Goal: Find specific page/section: Find specific page/section

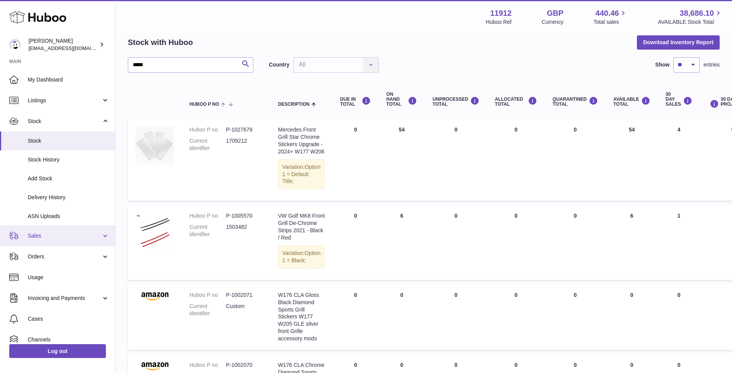
click at [102, 237] on link "Sales" at bounding box center [57, 236] width 115 height 21
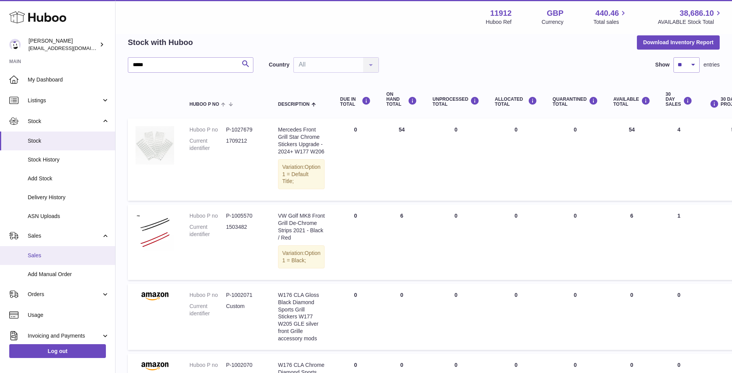
click at [48, 257] on span "Sales" at bounding box center [69, 255] width 82 height 7
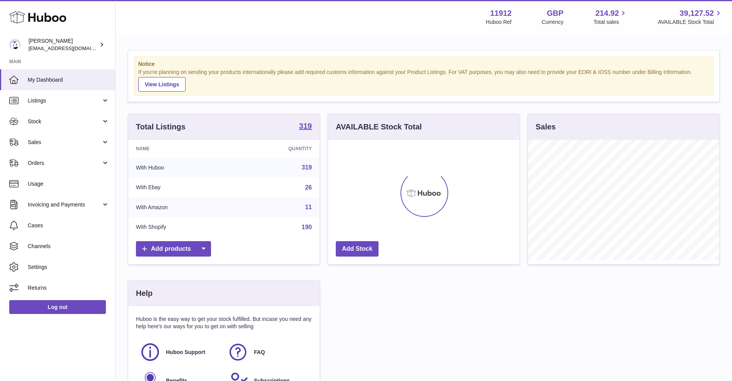
scroll to position [120, 191]
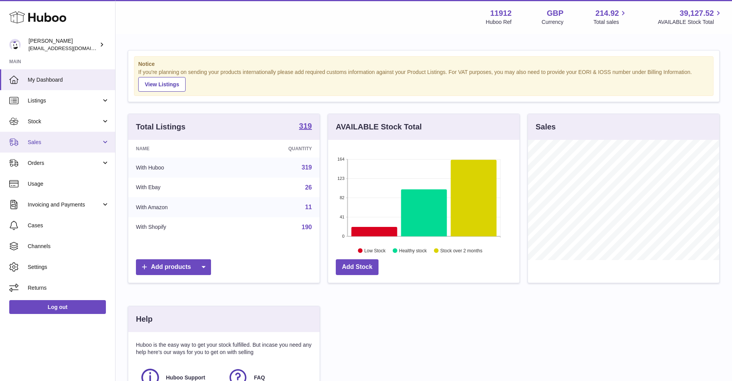
click at [105, 142] on link "Sales" at bounding box center [57, 142] width 115 height 21
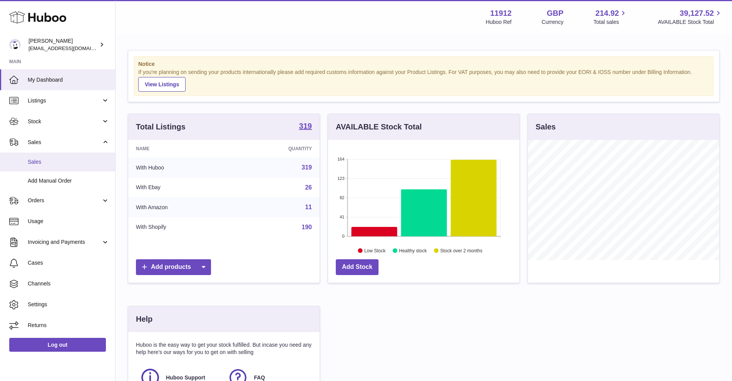
click at [40, 159] on span "Sales" at bounding box center [69, 161] width 82 height 7
